Goal: Navigation & Orientation: Find specific page/section

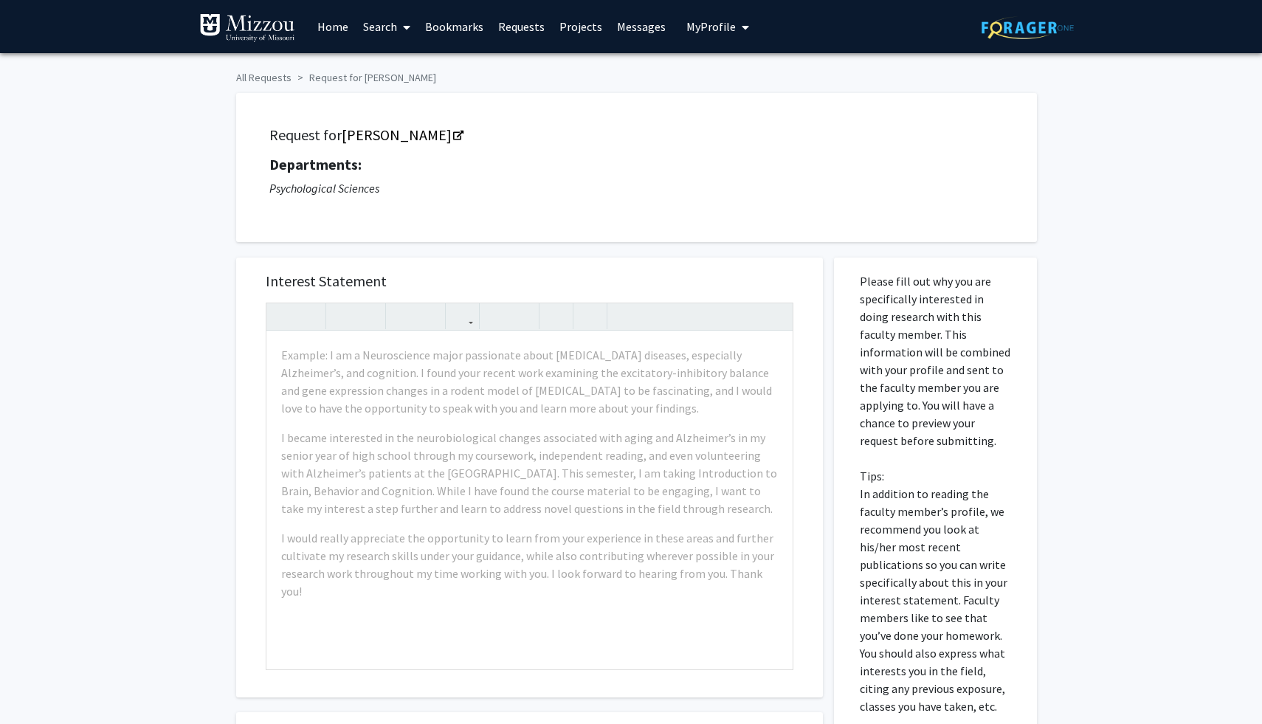
click at [337, 31] on link "Home" at bounding box center [333, 27] width 46 height 52
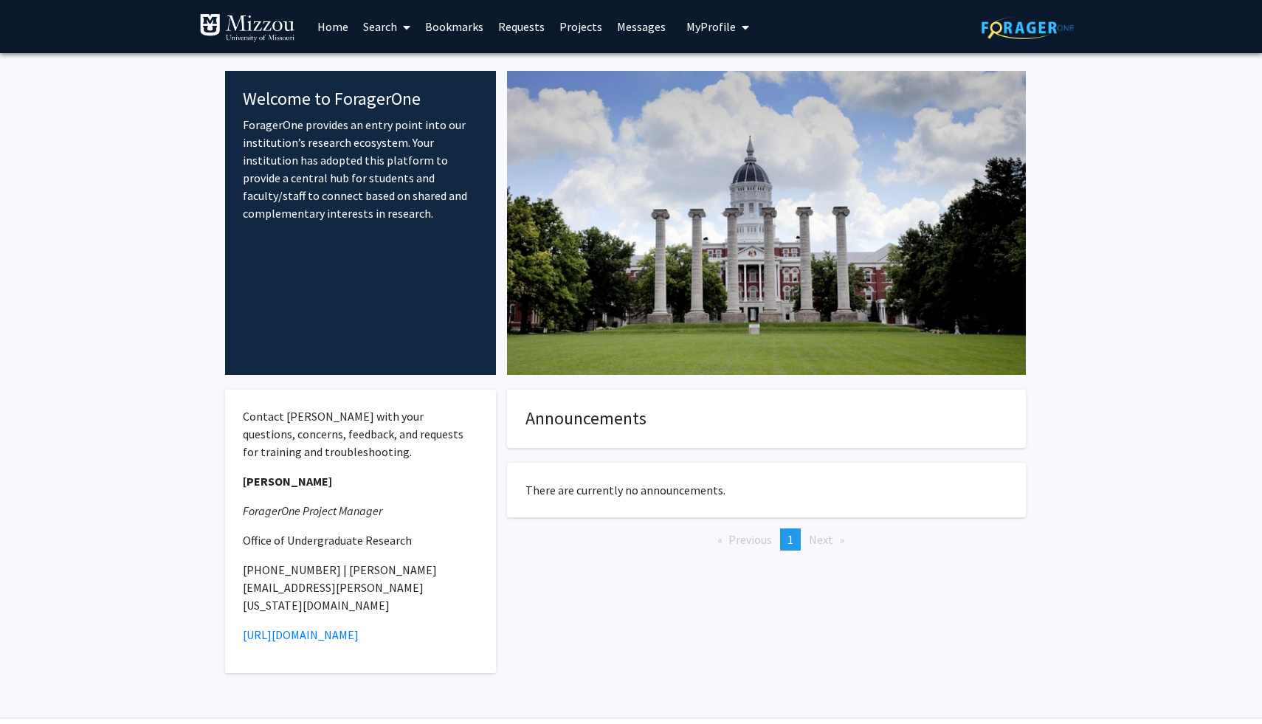
click at [632, 32] on link "Messages" at bounding box center [641, 27] width 63 height 52
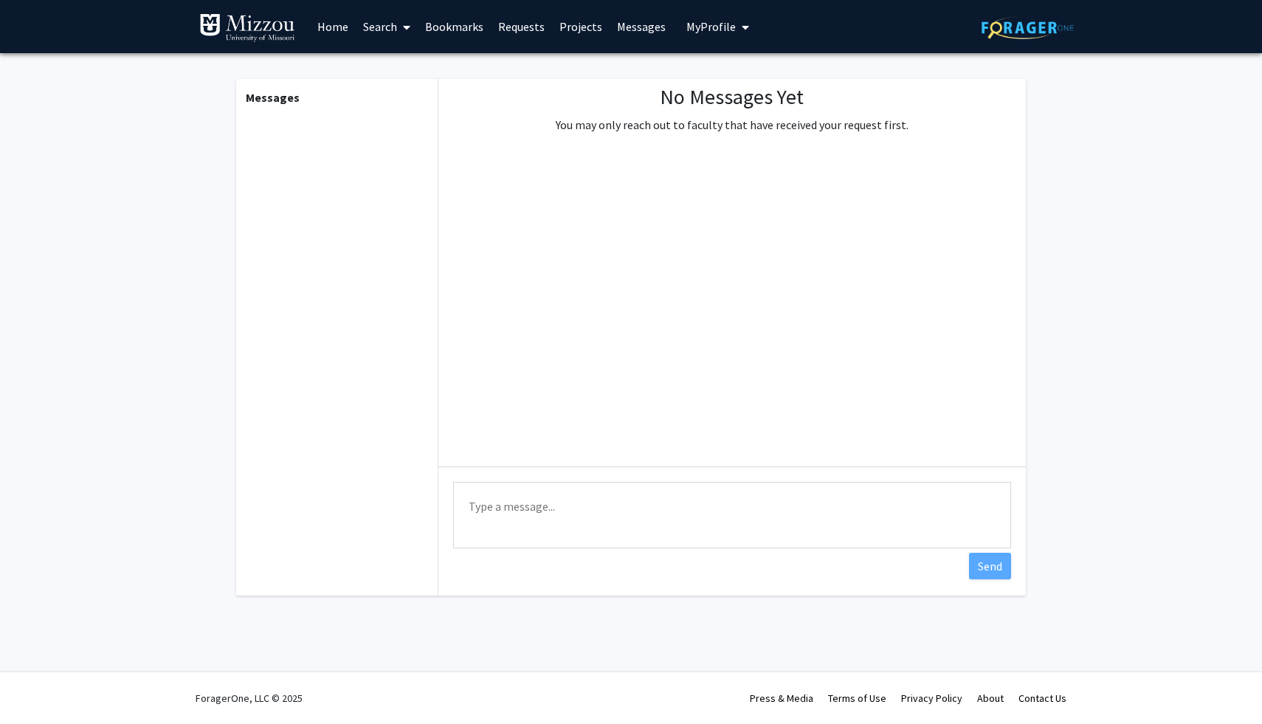
click at [529, 26] on link "Requests" at bounding box center [521, 27] width 61 height 52
